Goal: Check status

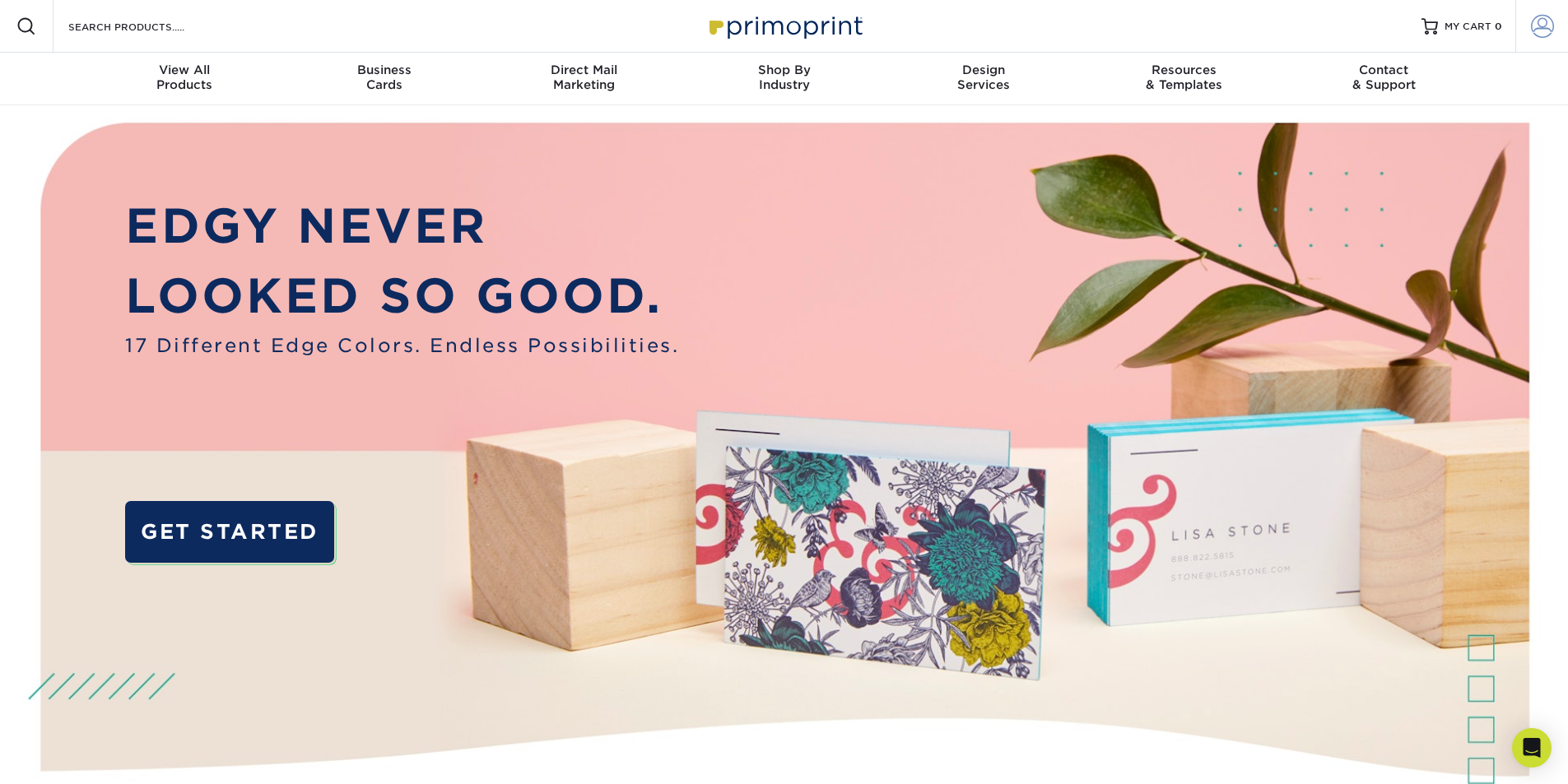
click at [1543, 29] on span at bounding box center [1542, 26] width 23 height 23
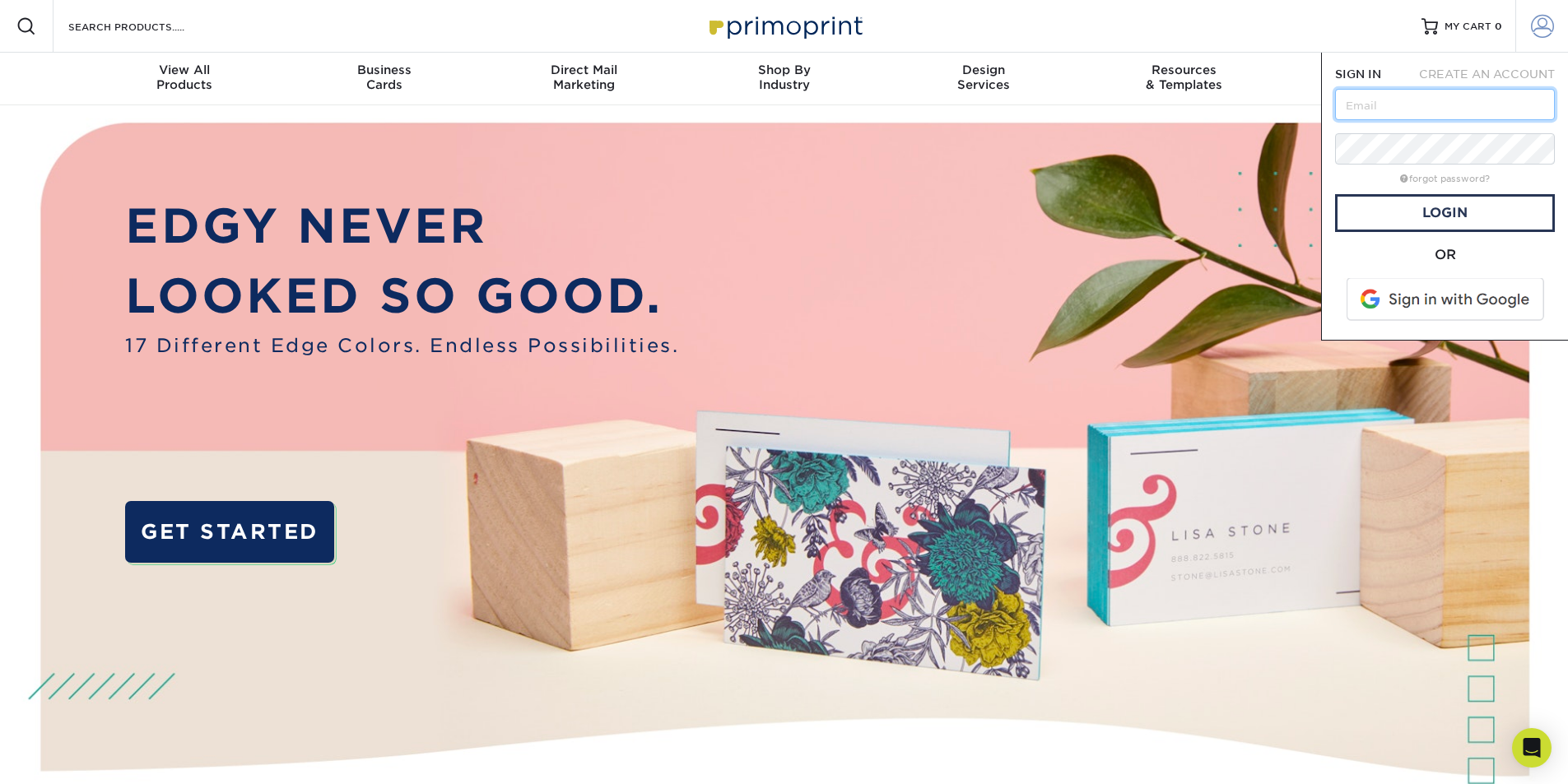
type input "[PERSON_NAME][EMAIL_ADDRESS][DOMAIN_NAME]"
click at [1482, 220] on link "Login" at bounding box center [1444, 213] width 220 height 38
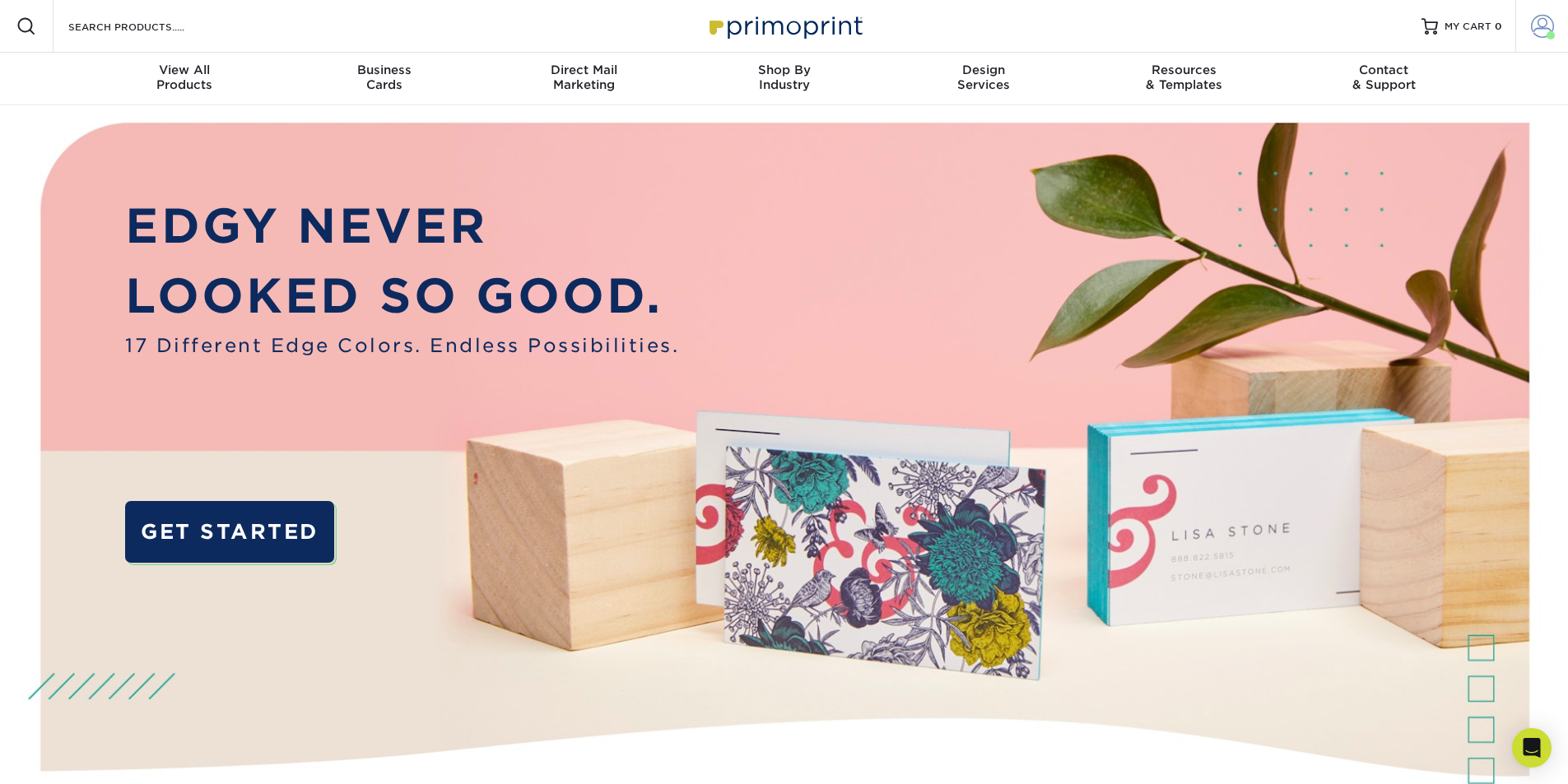
click at [1564, 31] on link "Account" at bounding box center [1541, 26] width 52 height 52
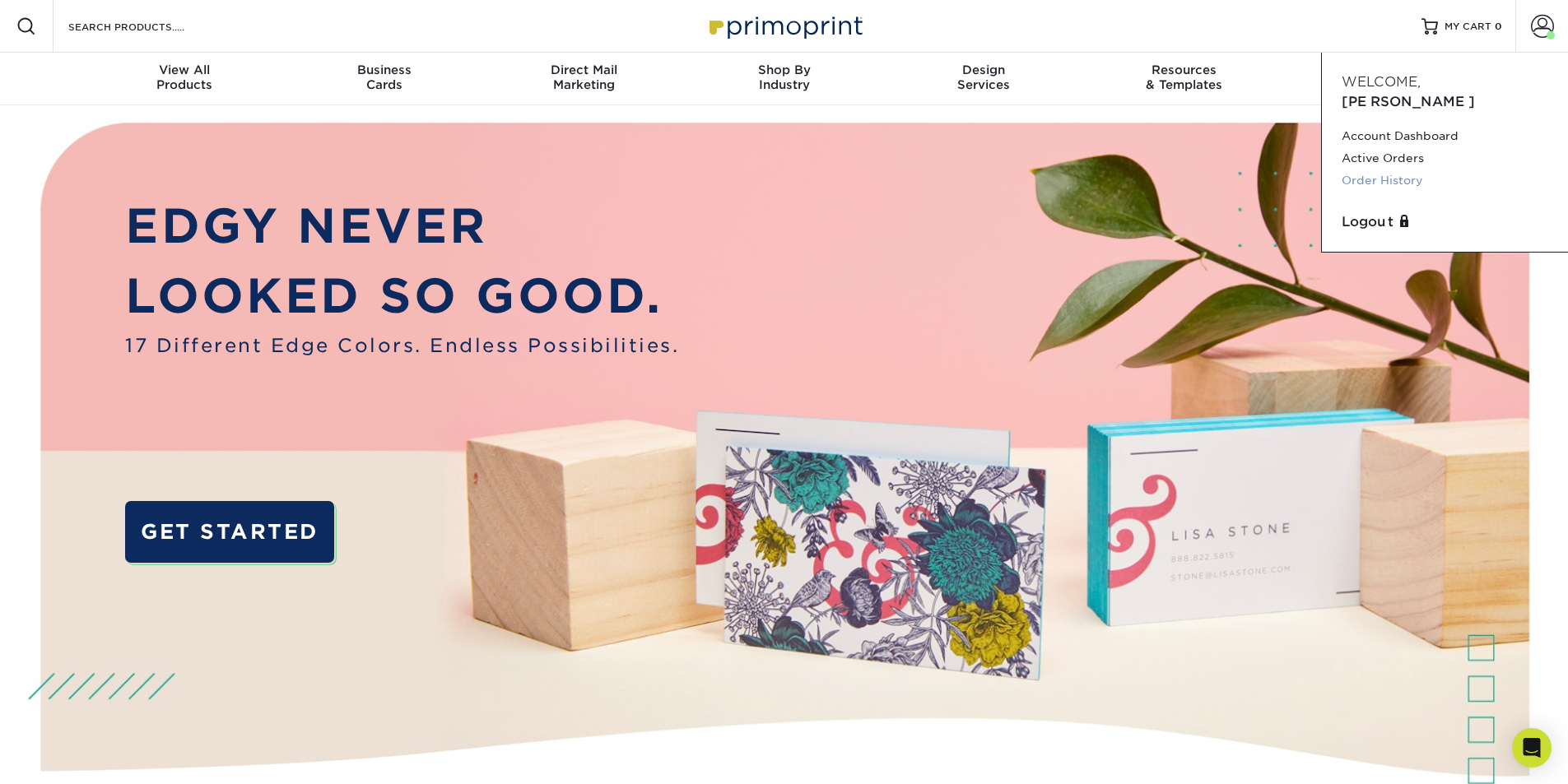
click at [1355, 169] on link "Order History" at bounding box center [1444, 180] width 207 height 22
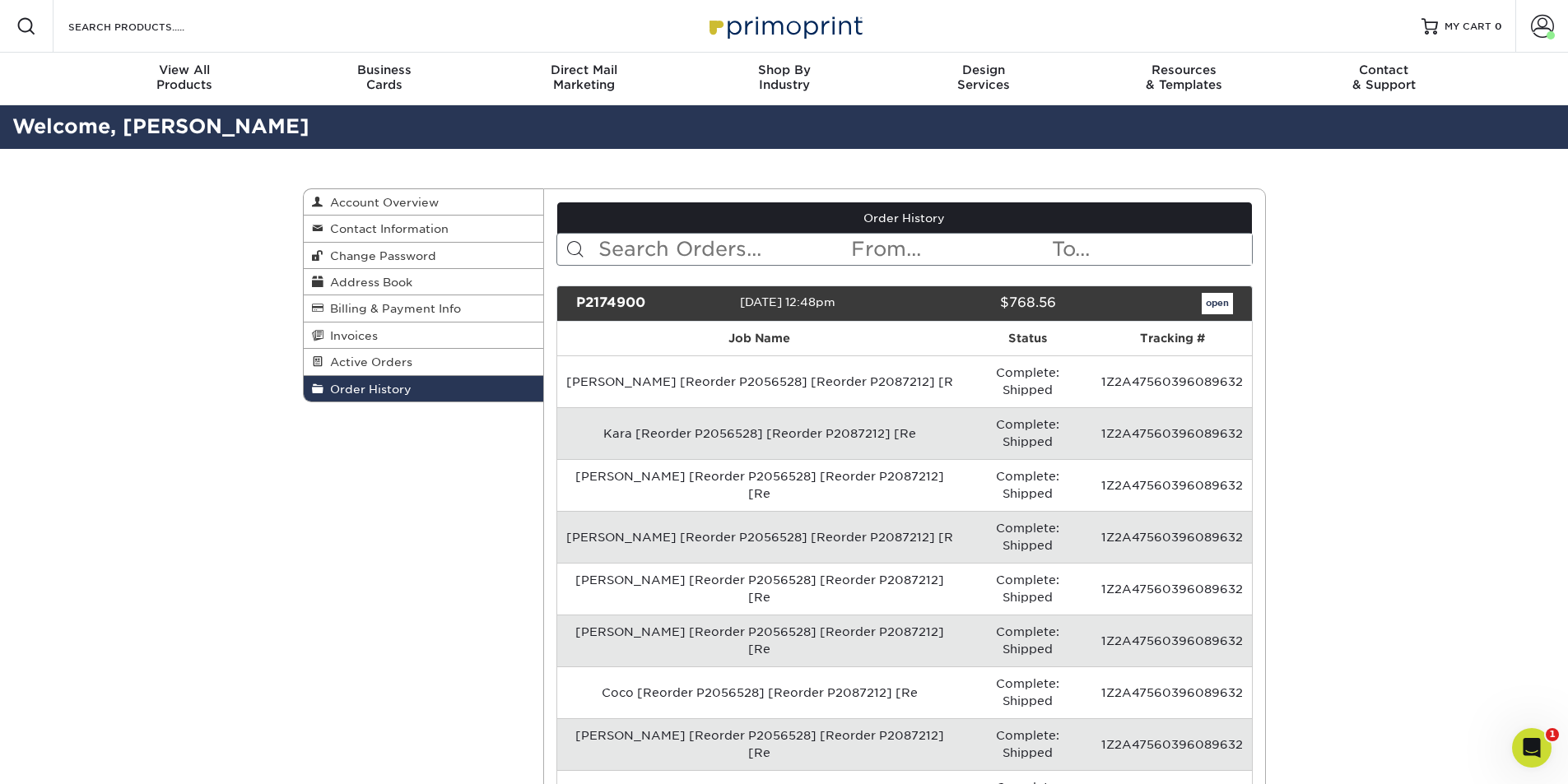
scroll to position [1, 0]
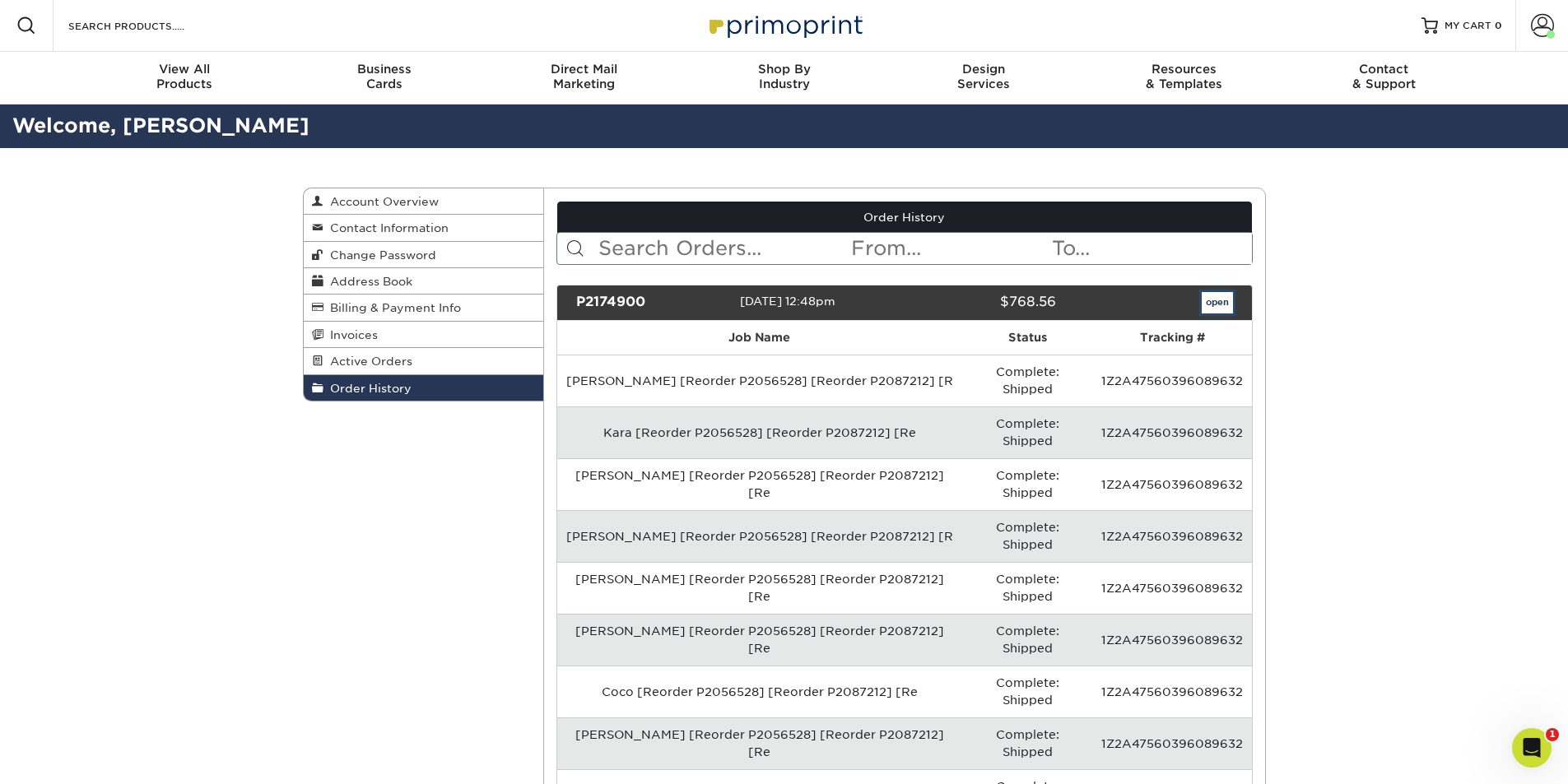
click at [1216, 301] on link "open" at bounding box center [1218, 303] width 32 height 22
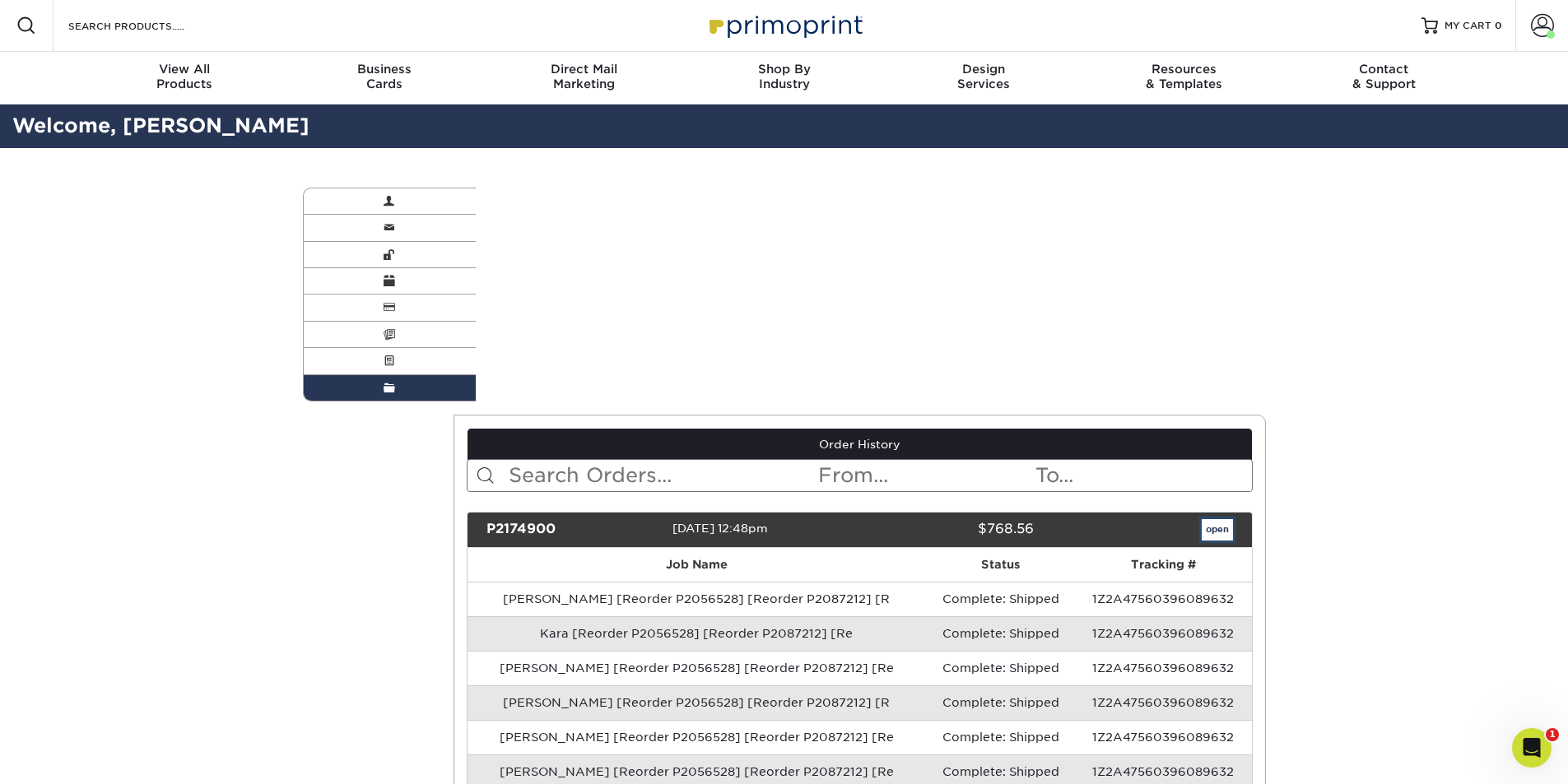
scroll to position [0, 0]
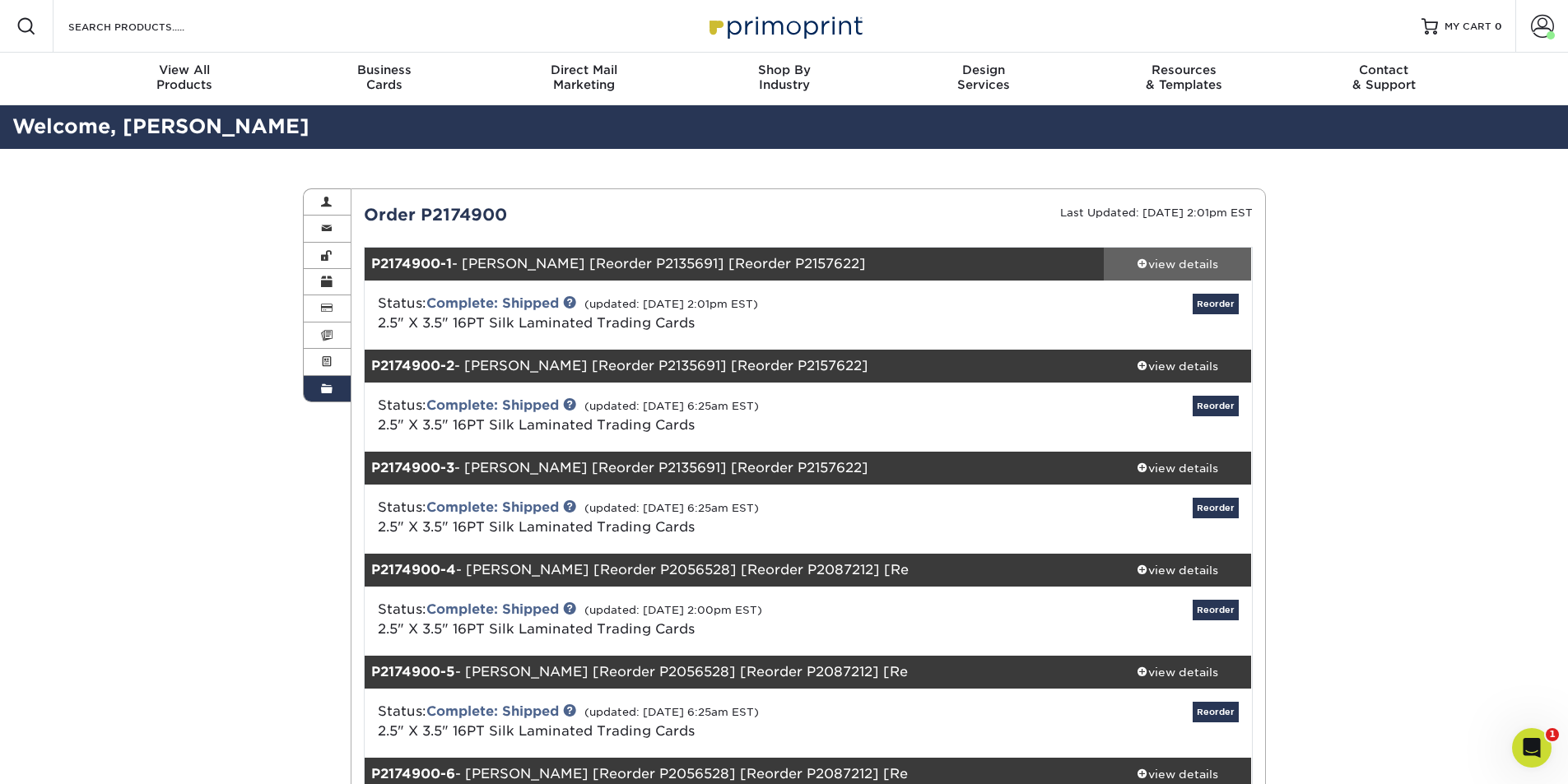
click at [1183, 262] on div "view details" at bounding box center [1178, 264] width 148 height 17
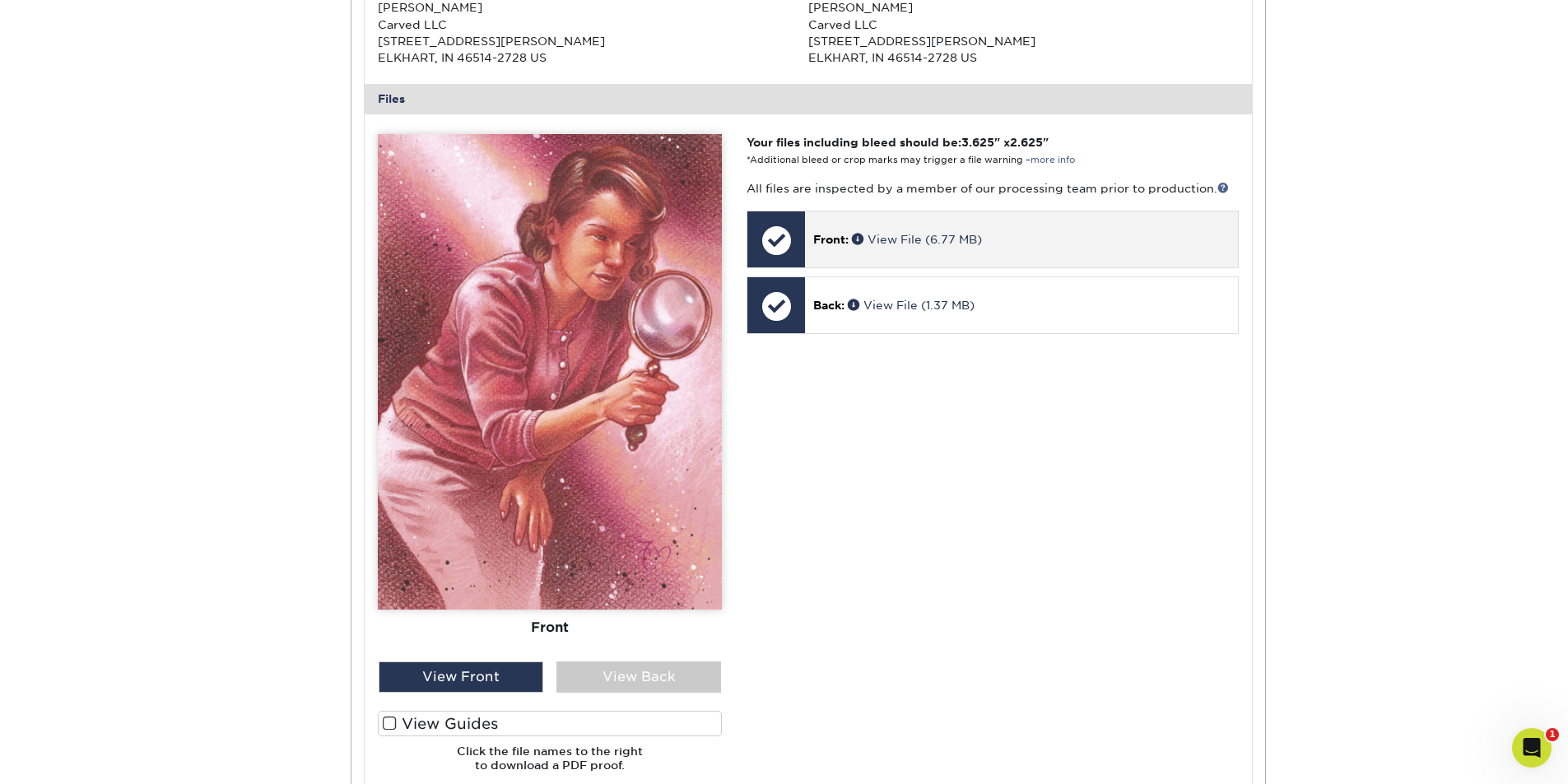
scroll to position [571, 0]
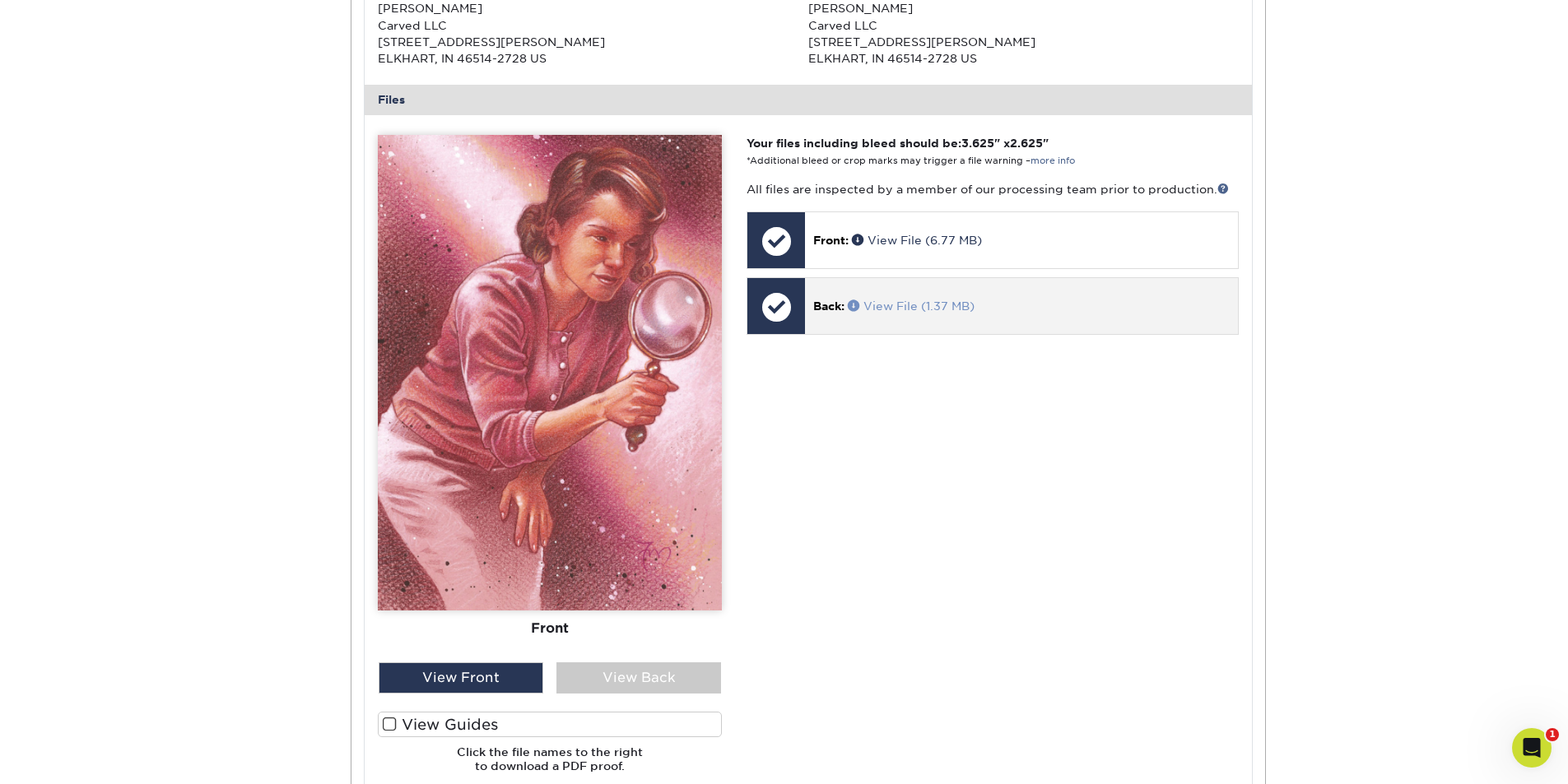
click at [885, 305] on link "View File (1.37 MB)" at bounding box center [911, 305] width 127 height 13
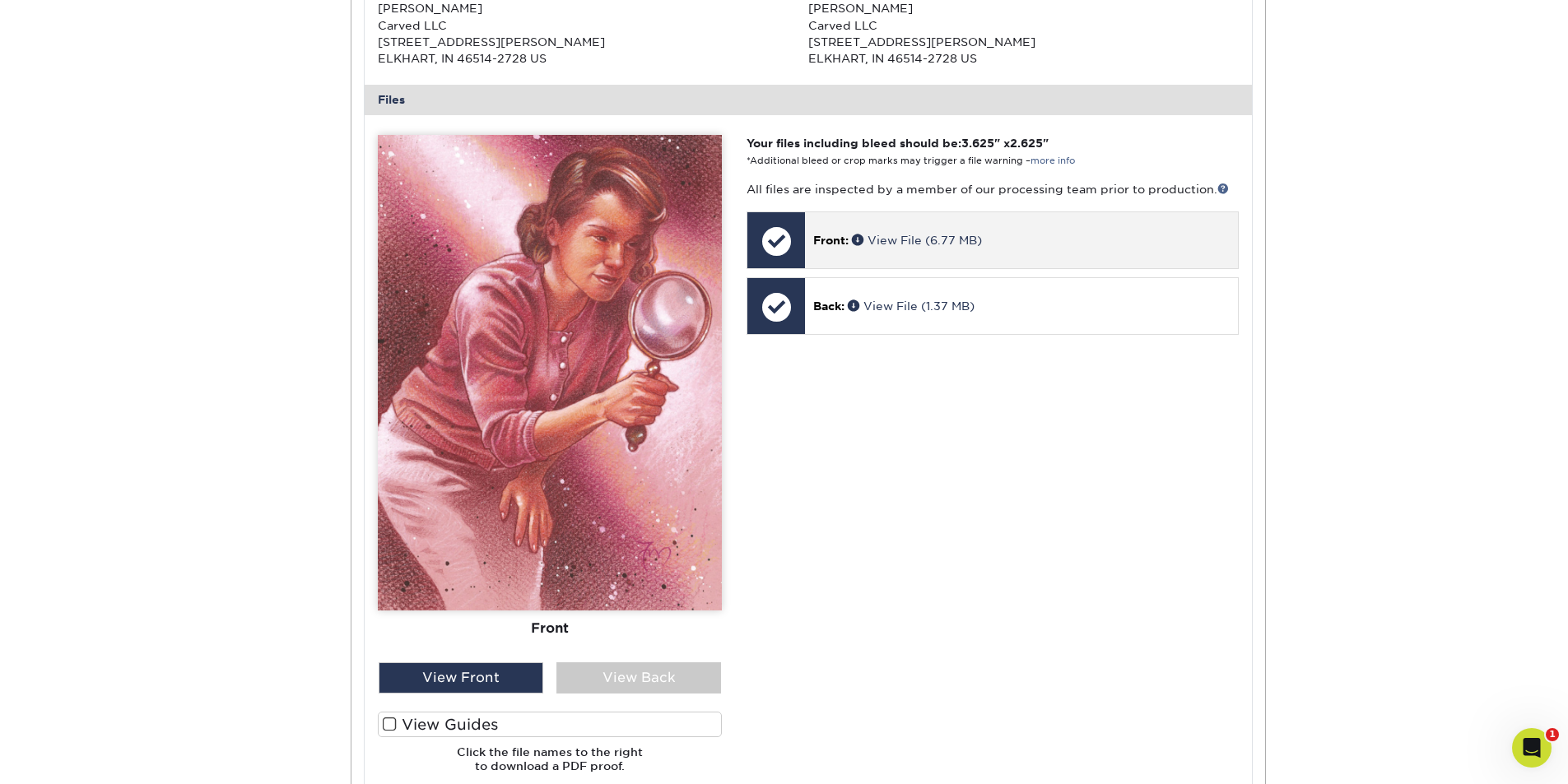
click at [839, 236] on span "Front:" at bounding box center [831, 239] width 36 height 13
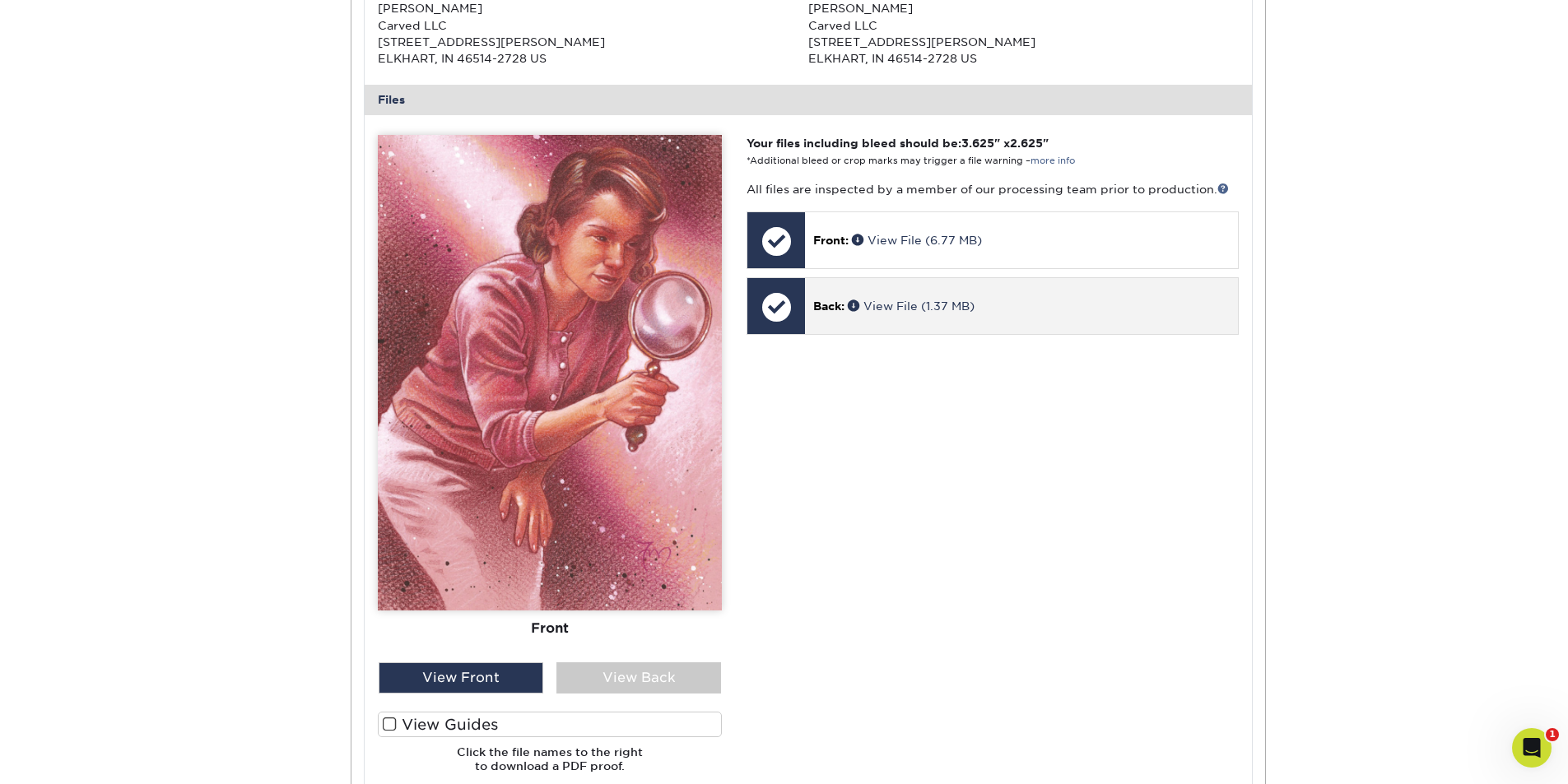
click at [832, 307] on span "Back:" at bounding box center [829, 305] width 32 height 13
click at [851, 305] on span at bounding box center [856, 305] width 16 height 12
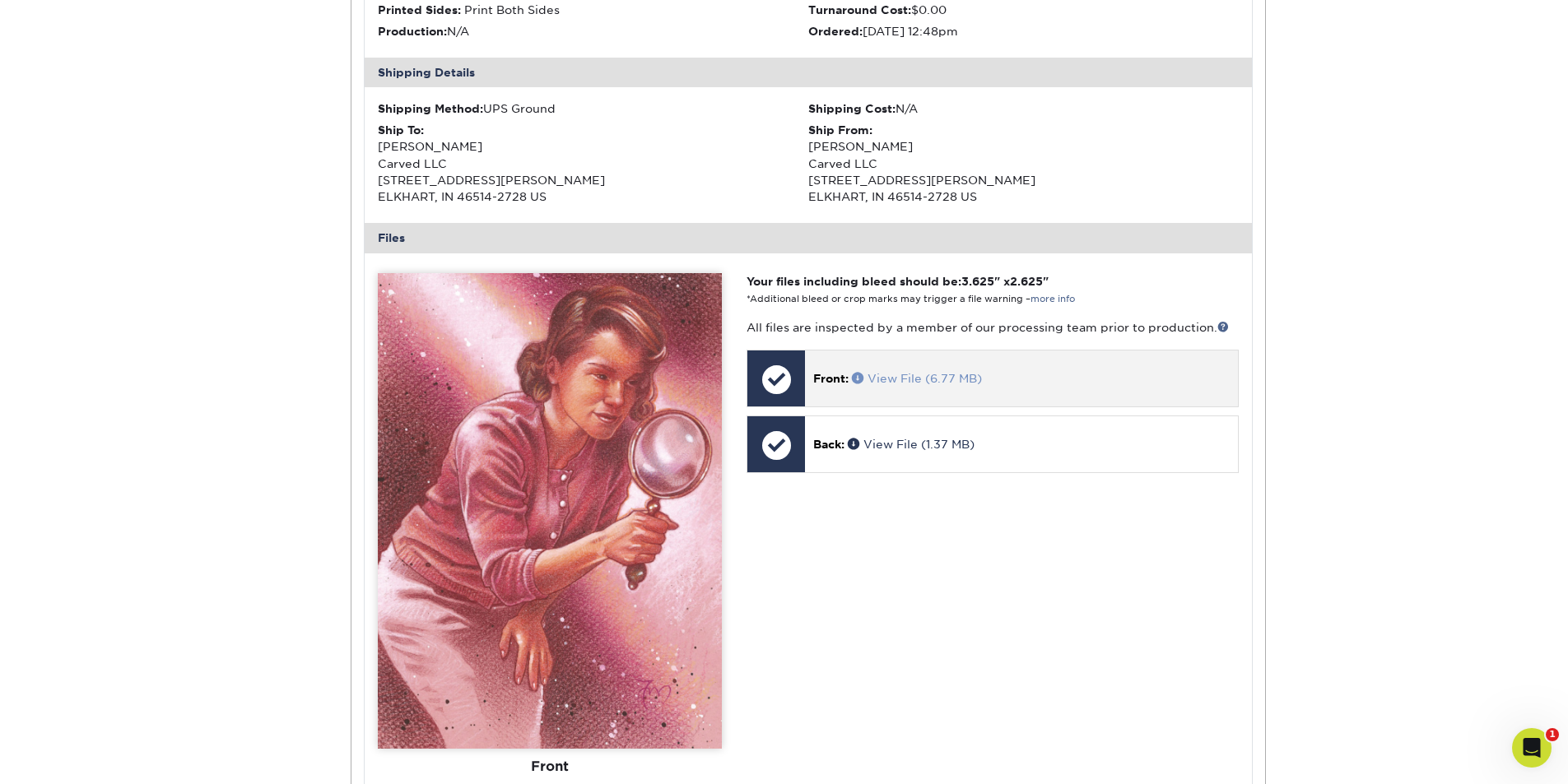
scroll to position [434, 0]
click at [897, 384] on link "View File (6.77 MB)" at bounding box center [916, 377] width 130 height 13
